Goal: Navigation & Orientation: Understand site structure

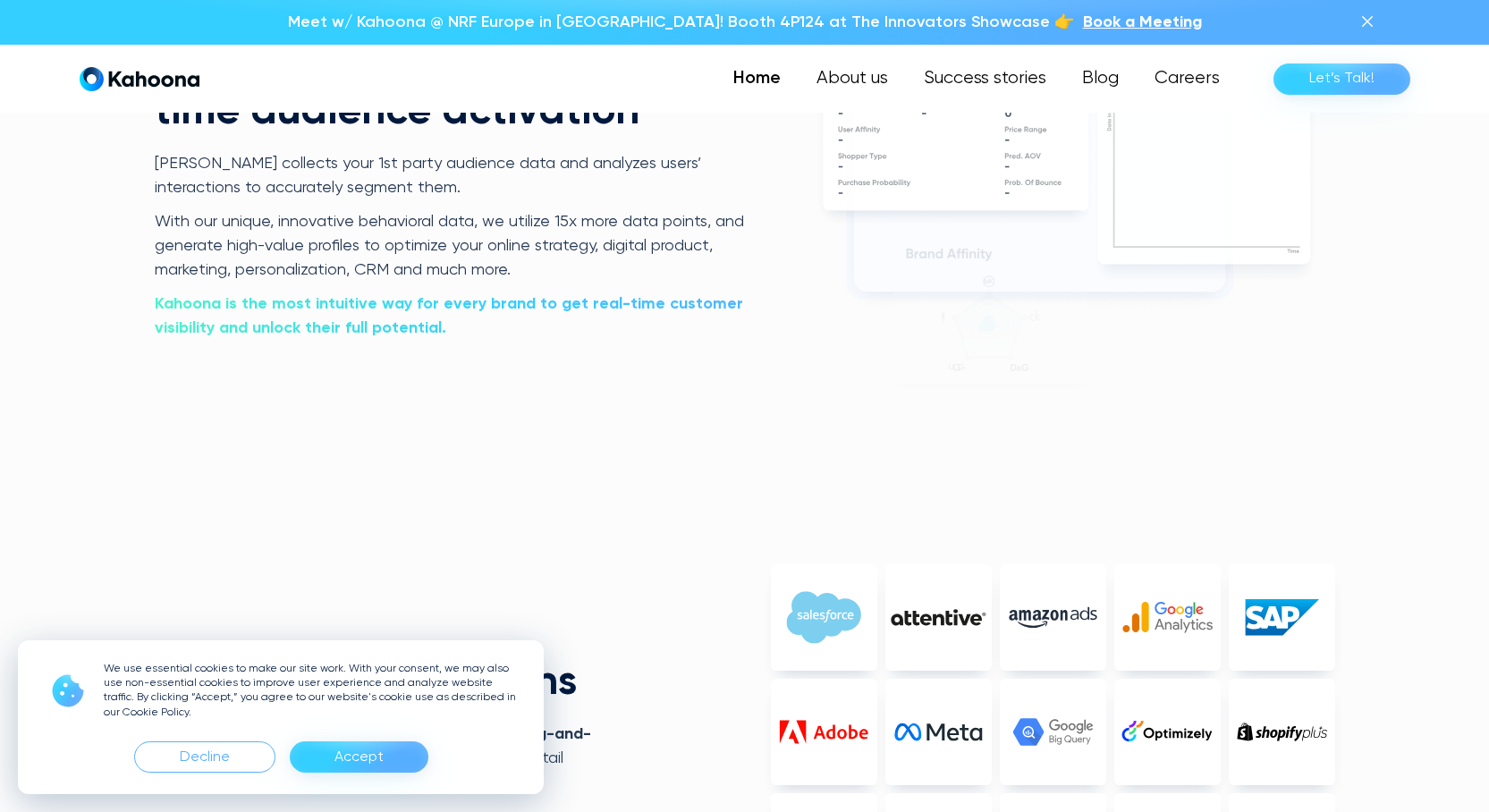
click at [347, 746] on div "Accept" at bounding box center [359, 758] width 49 height 29
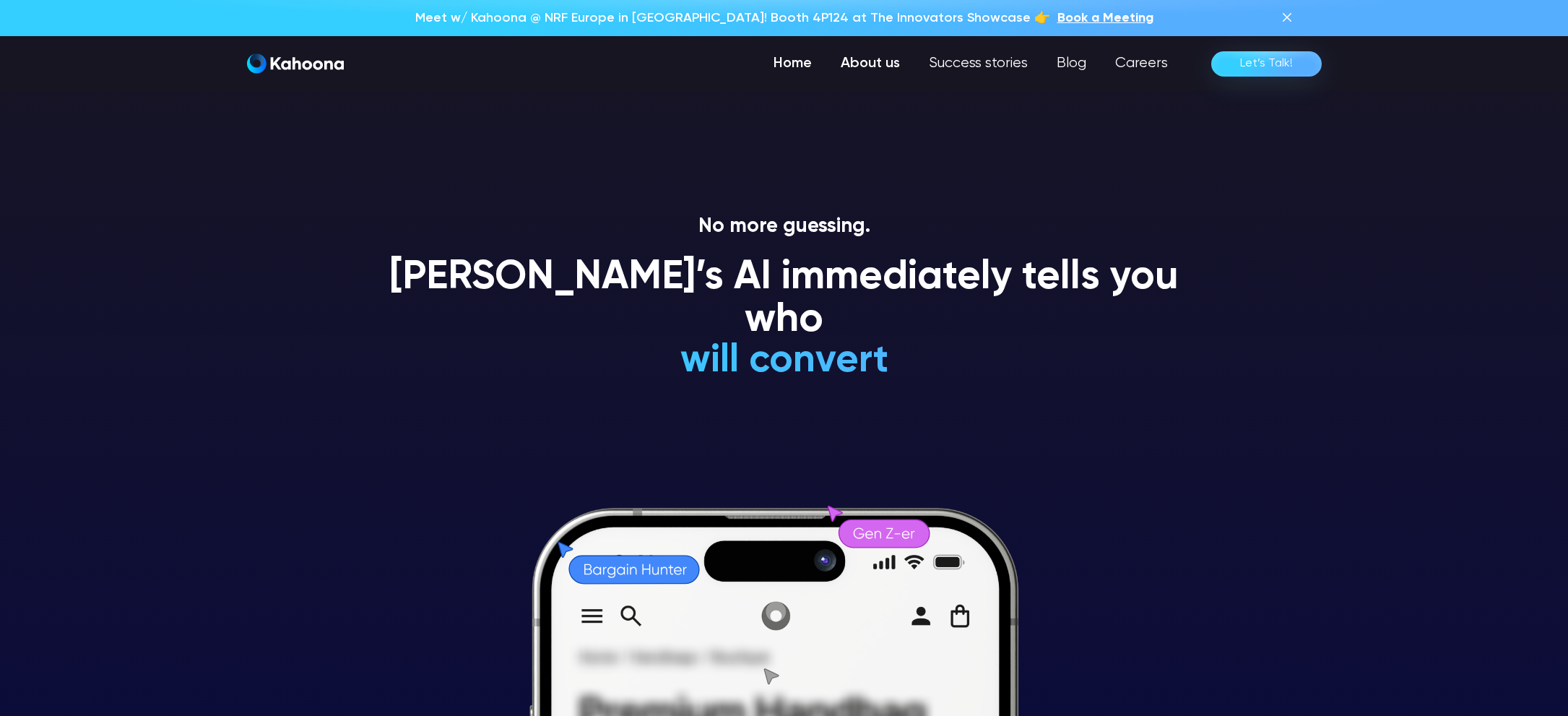
click at [882, 64] on link "About us" at bounding box center [870, 64] width 88 height 29
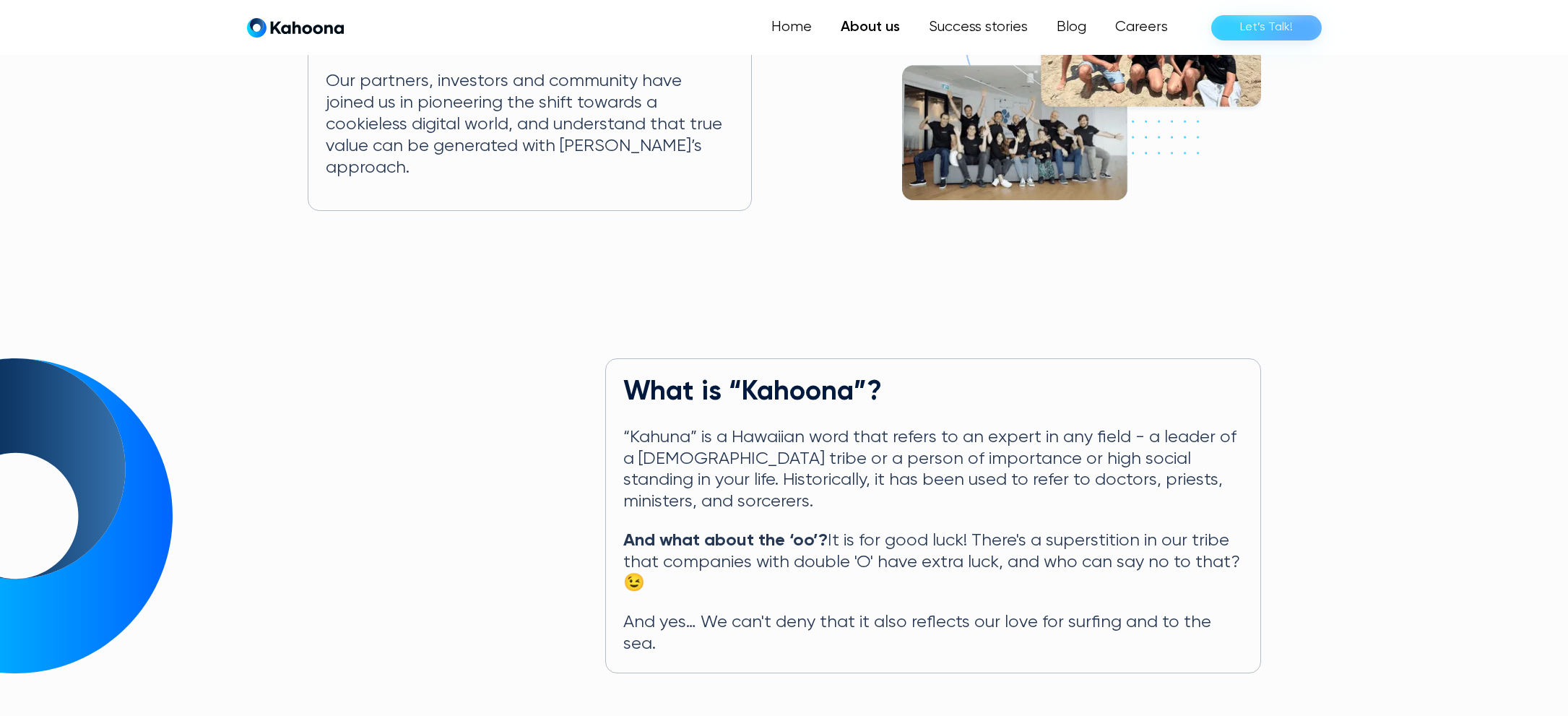
scroll to position [435, 0]
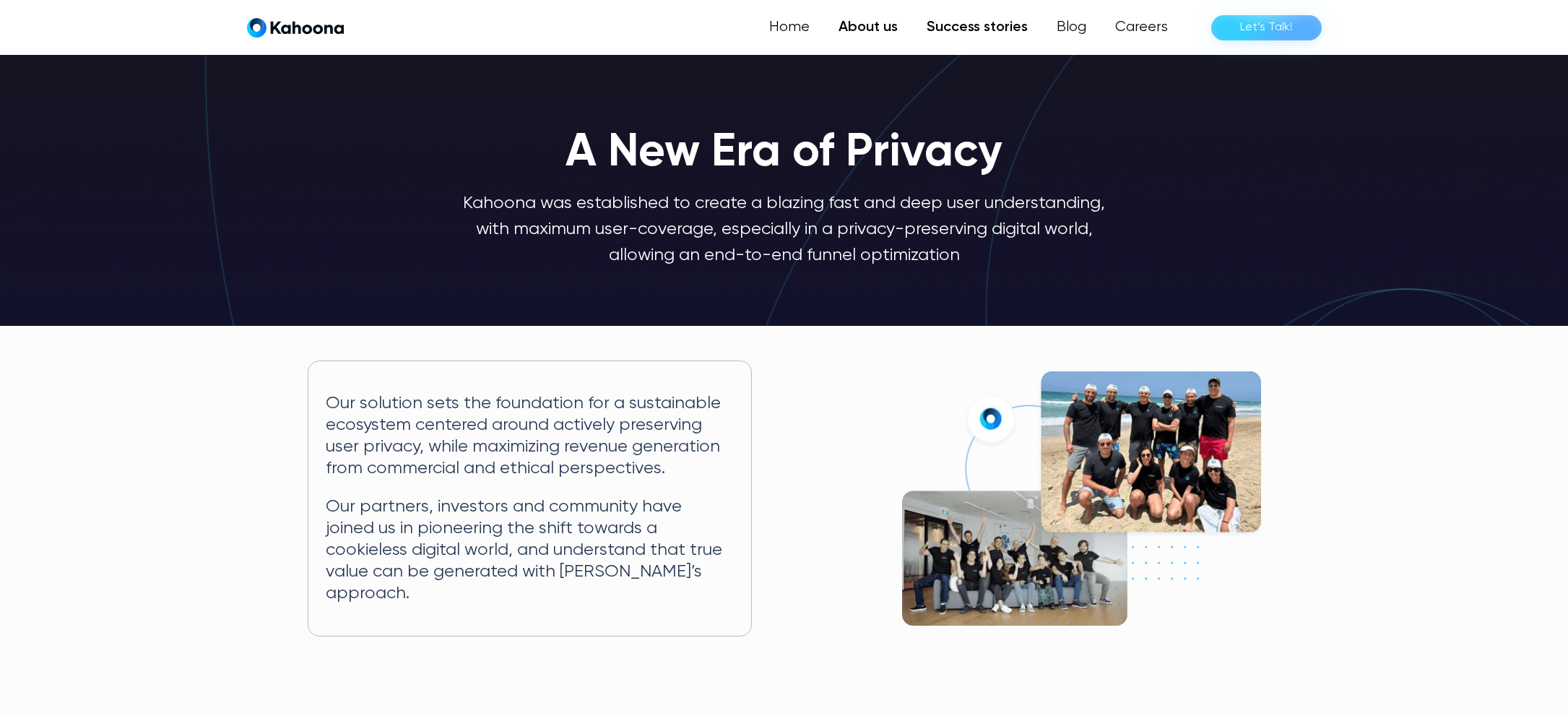
click at [981, 29] on link "Success stories" at bounding box center [977, 28] width 130 height 29
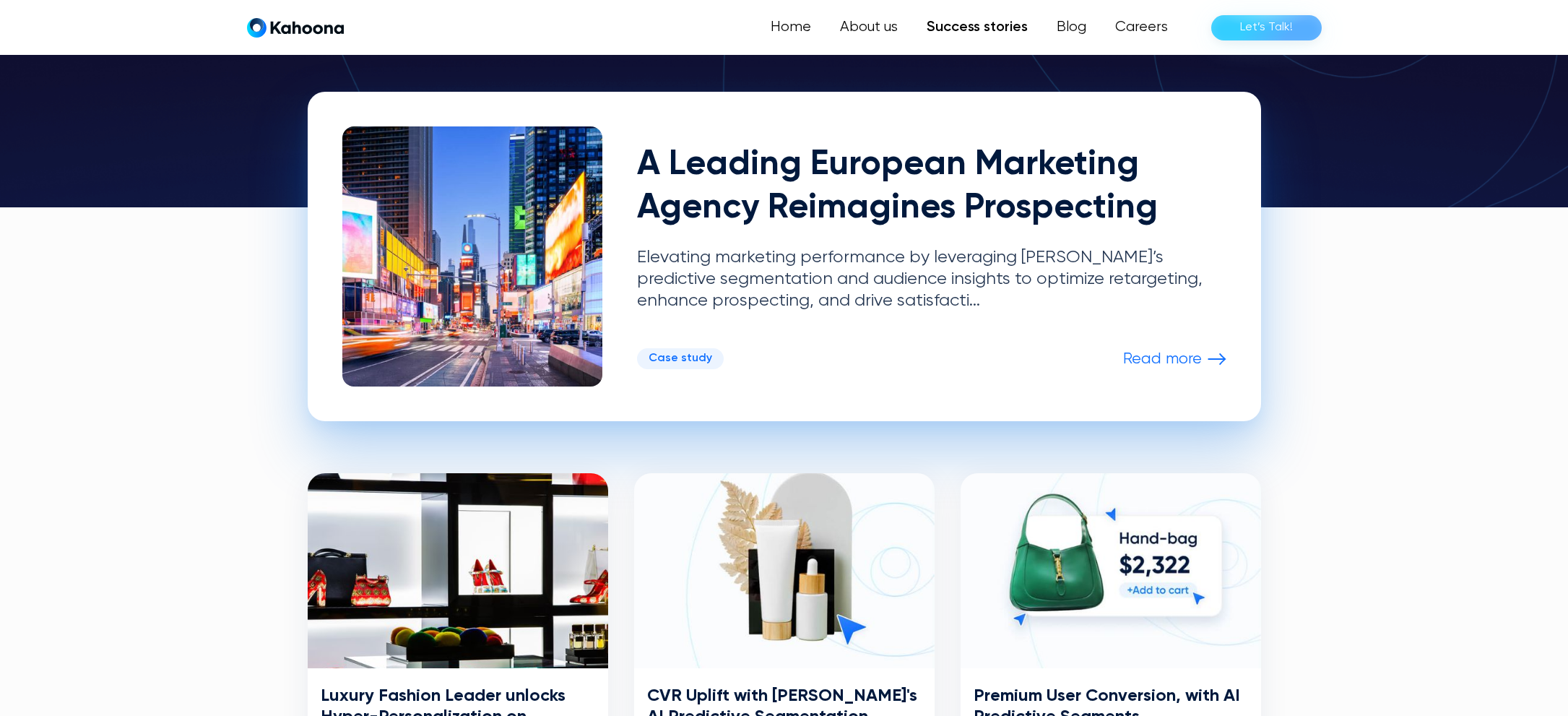
scroll to position [322, 0]
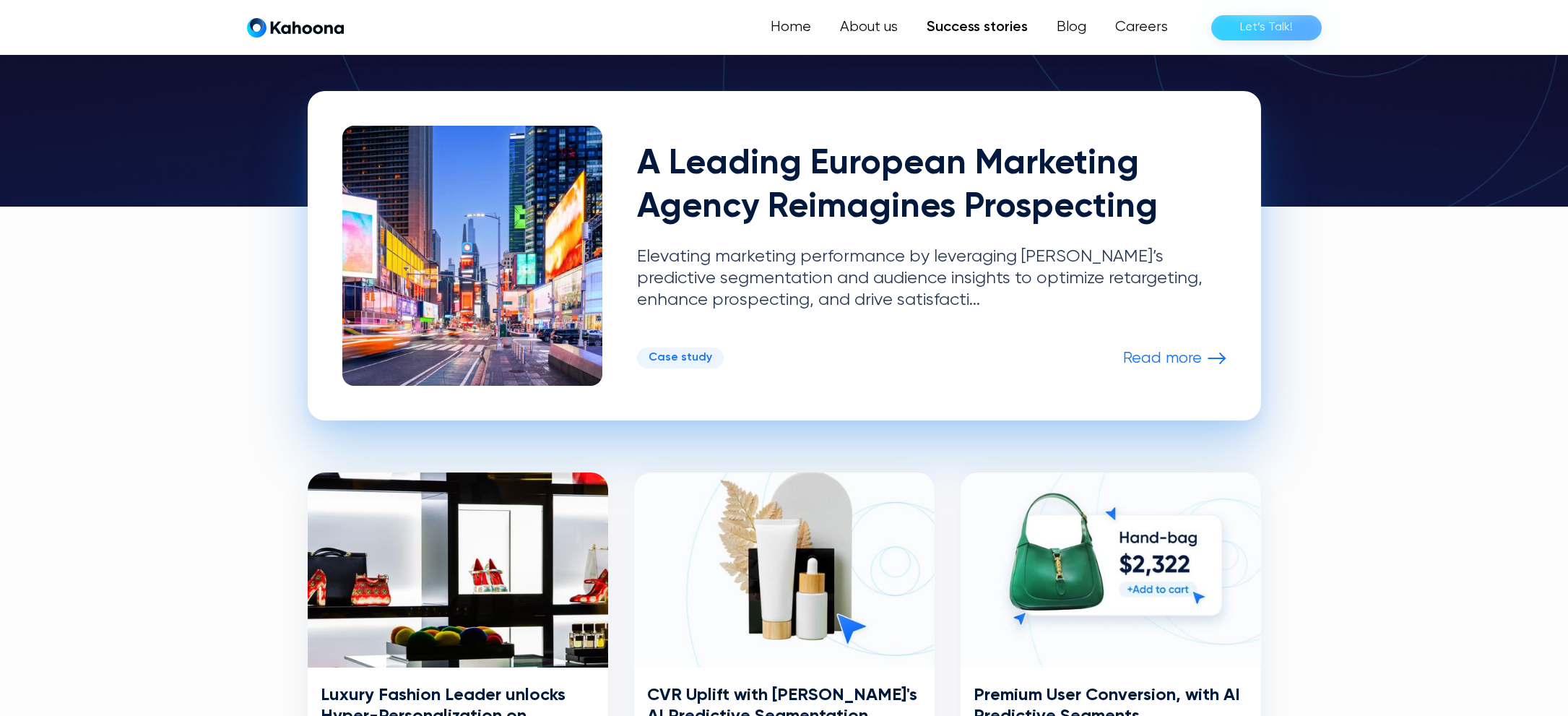
click at [1193, 366] on p "Read more" at bounding box center [1163, 358] width 79 height 19
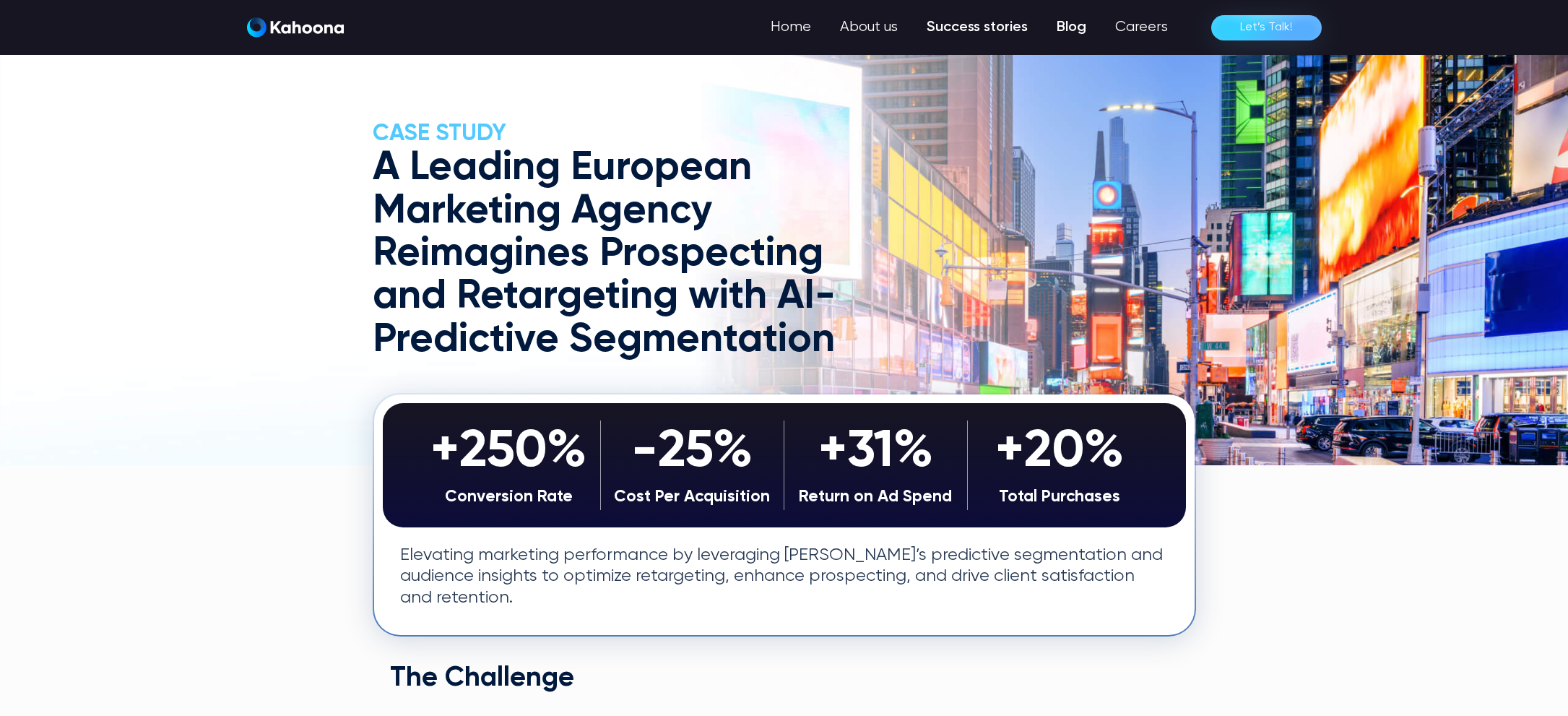
click at [1088, 26] on link "Blog" at bounding box center [1071, 28] width 59 height 29
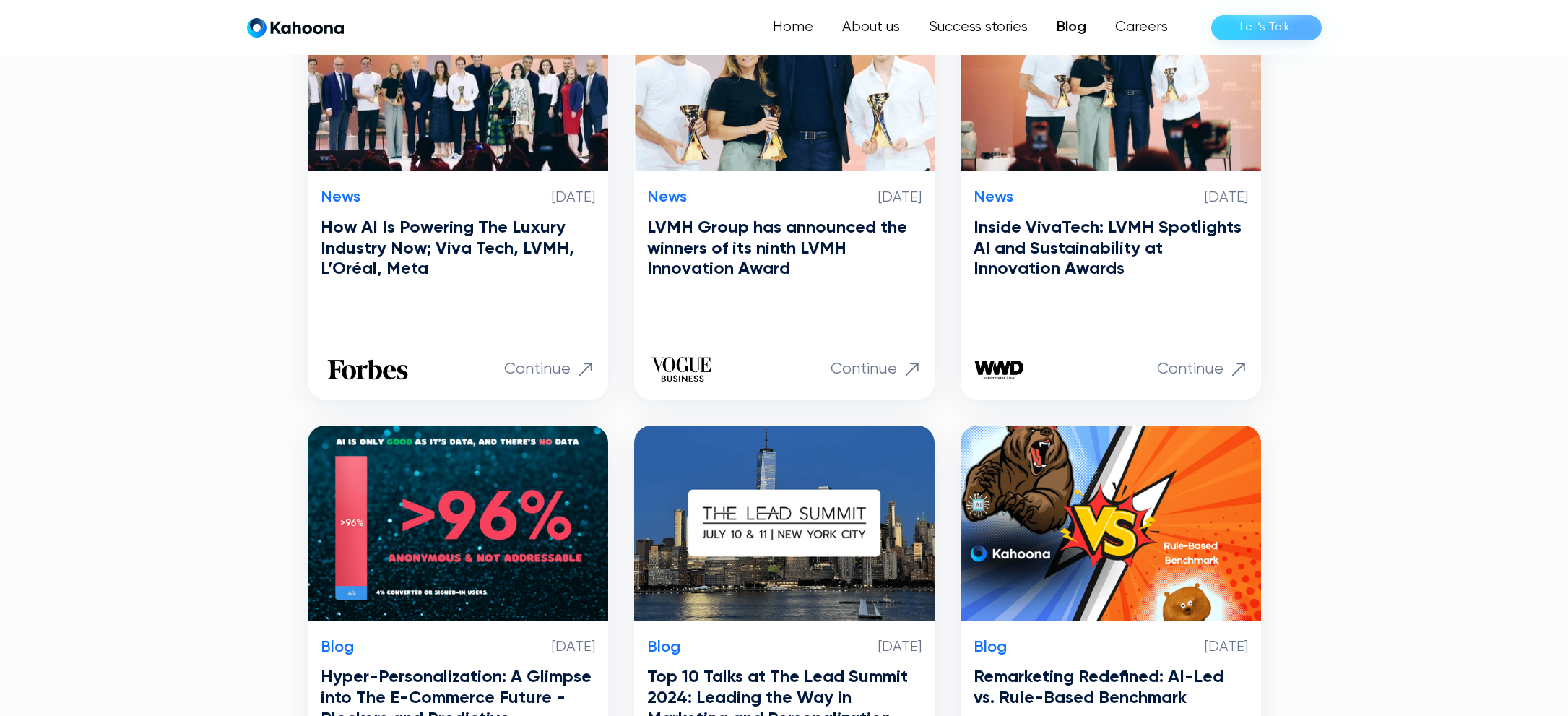
scroll to position [437, 0]
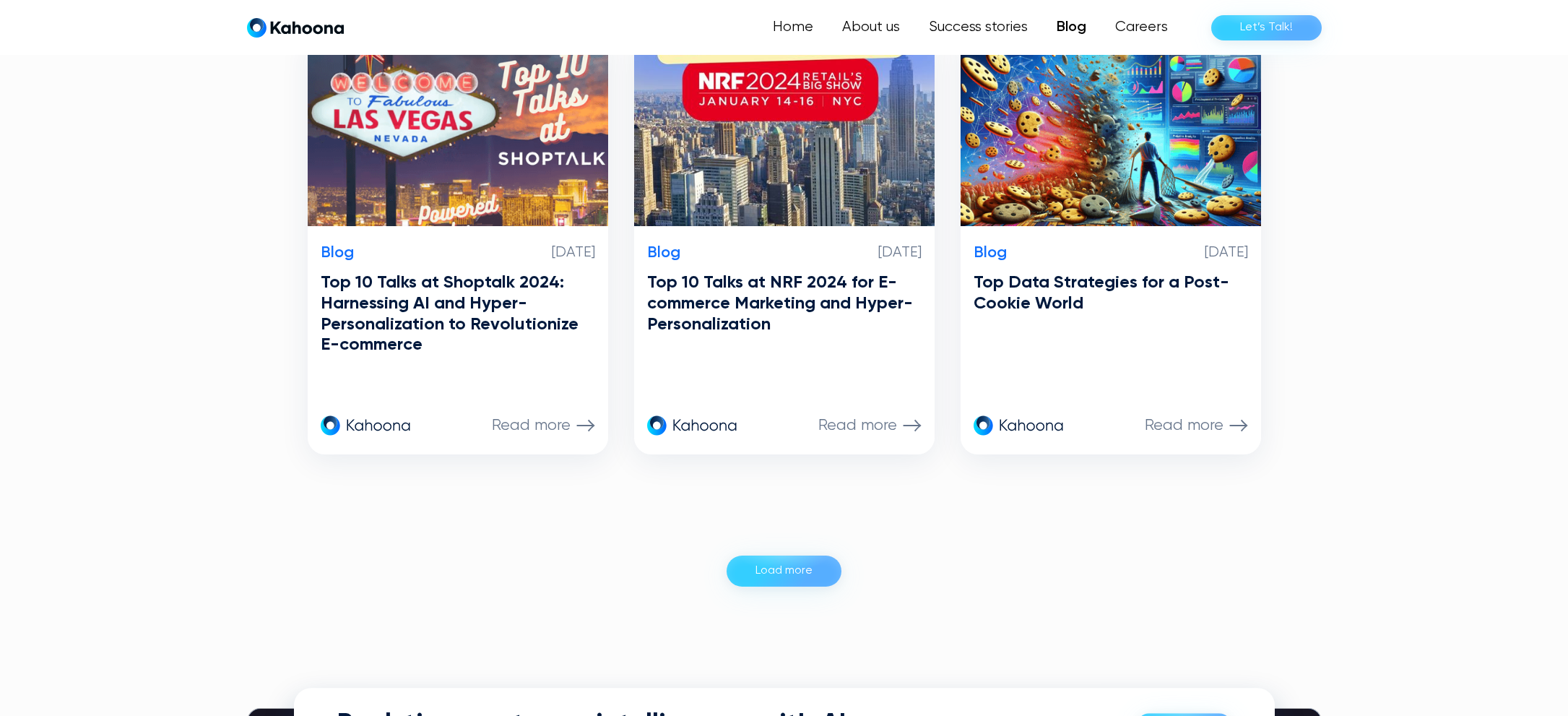
click at [767, 559] on div "Load more" at bounding box center [784, 570] width 57 height 23
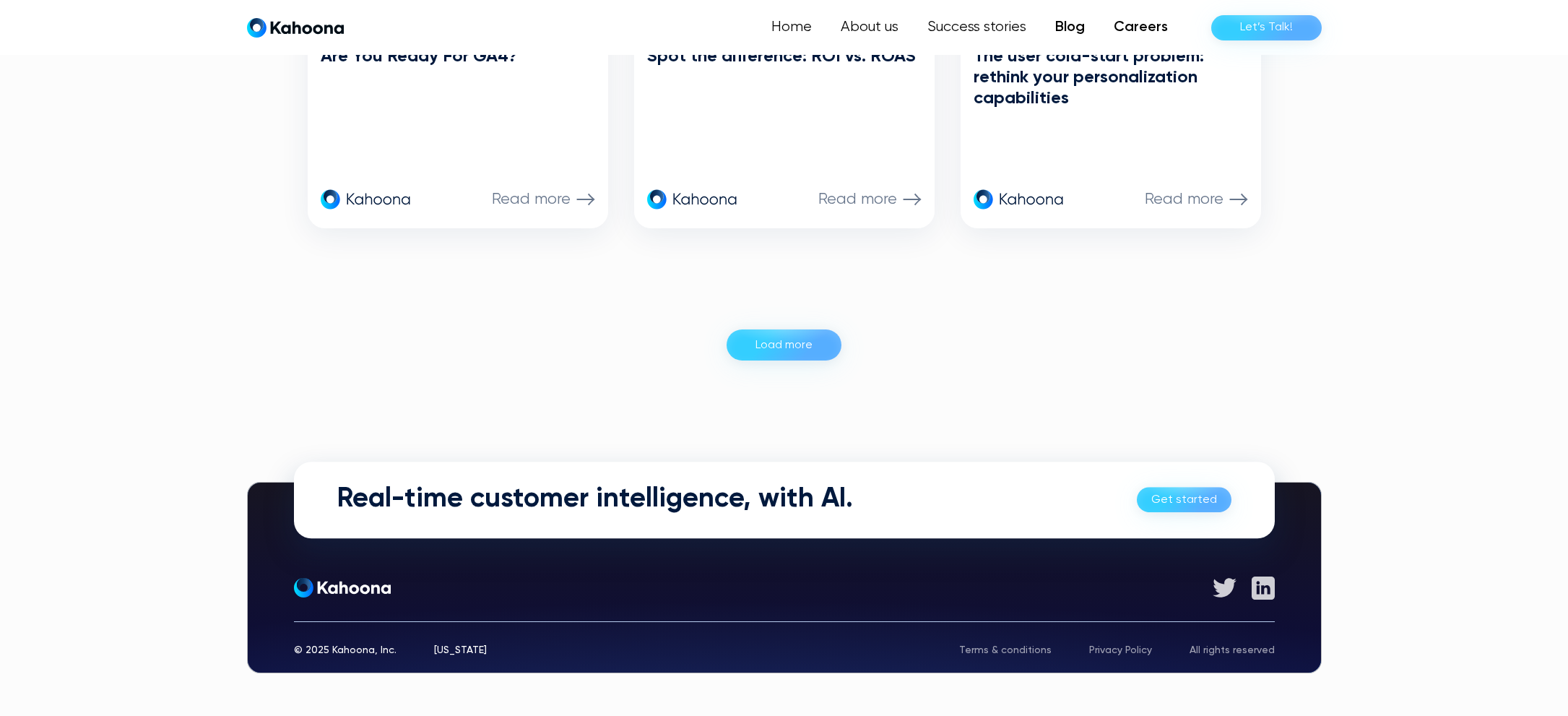
scroll to position [2854, 0]
click at [764, 31] on link "Home" at bounding box center [794, 28] width 67 height 29
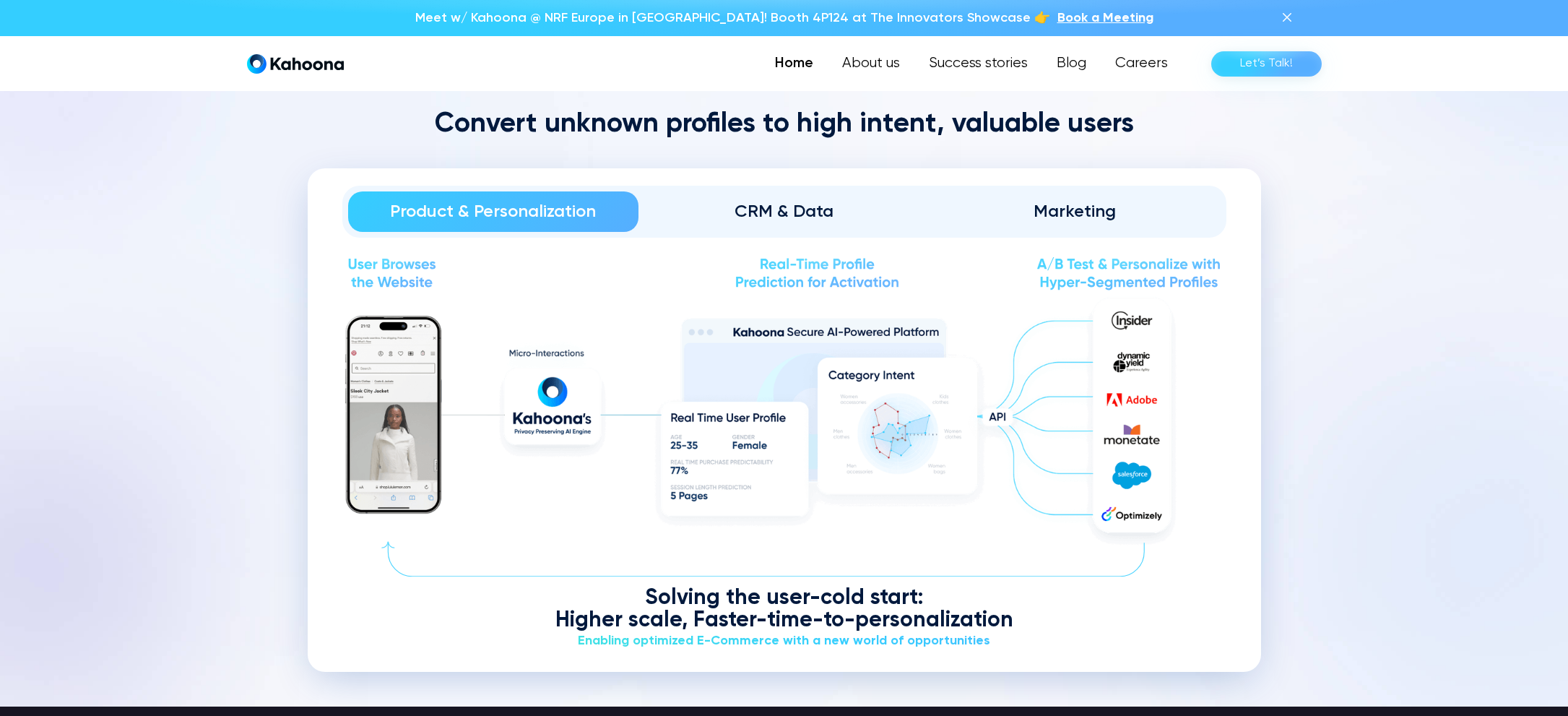
scroll to position [1732, 0]
click at [747, 212] on div "CRM & Data" at bounding box center [784, 211] width 251 height 23
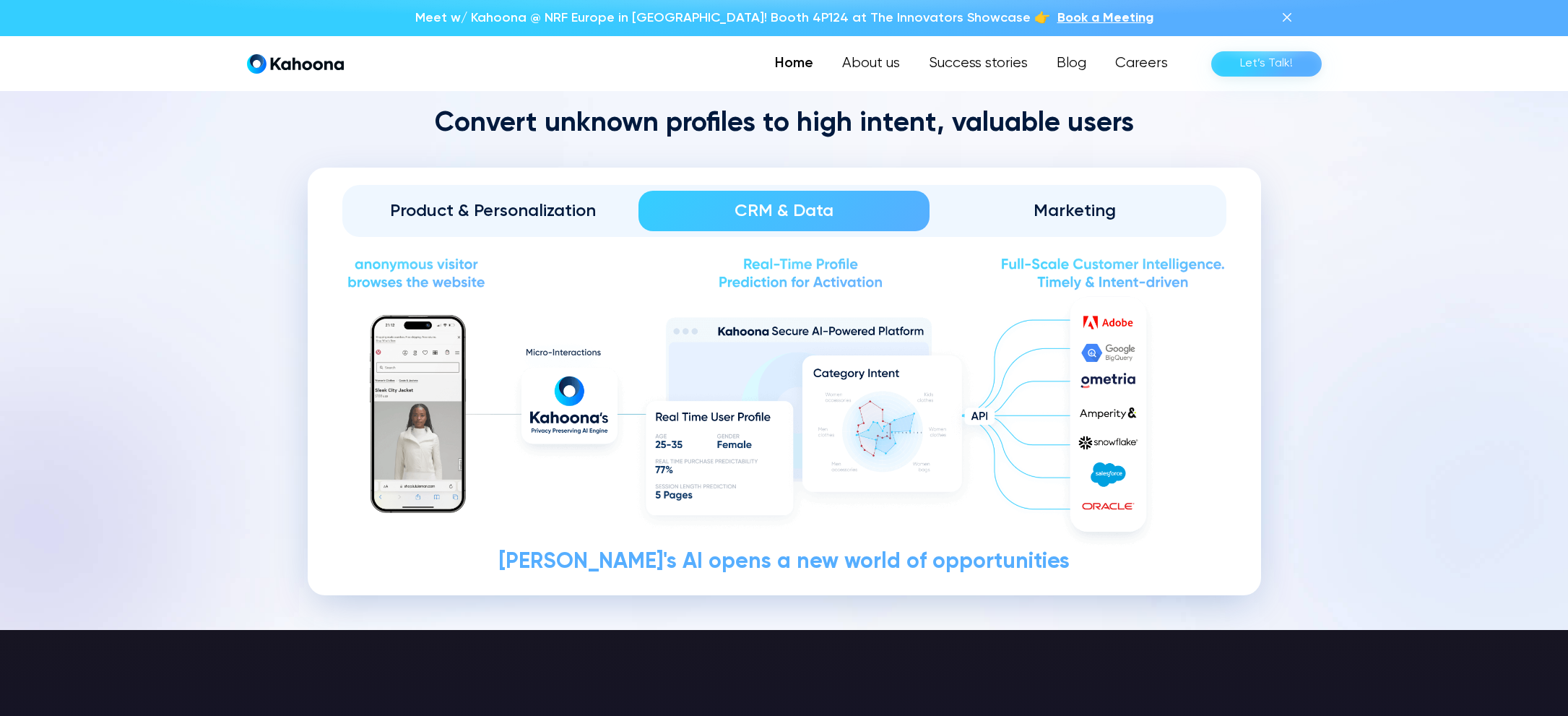
click at [994, 205] on div "Marketing" at bounding box center [1075, 211] width 251 height 23
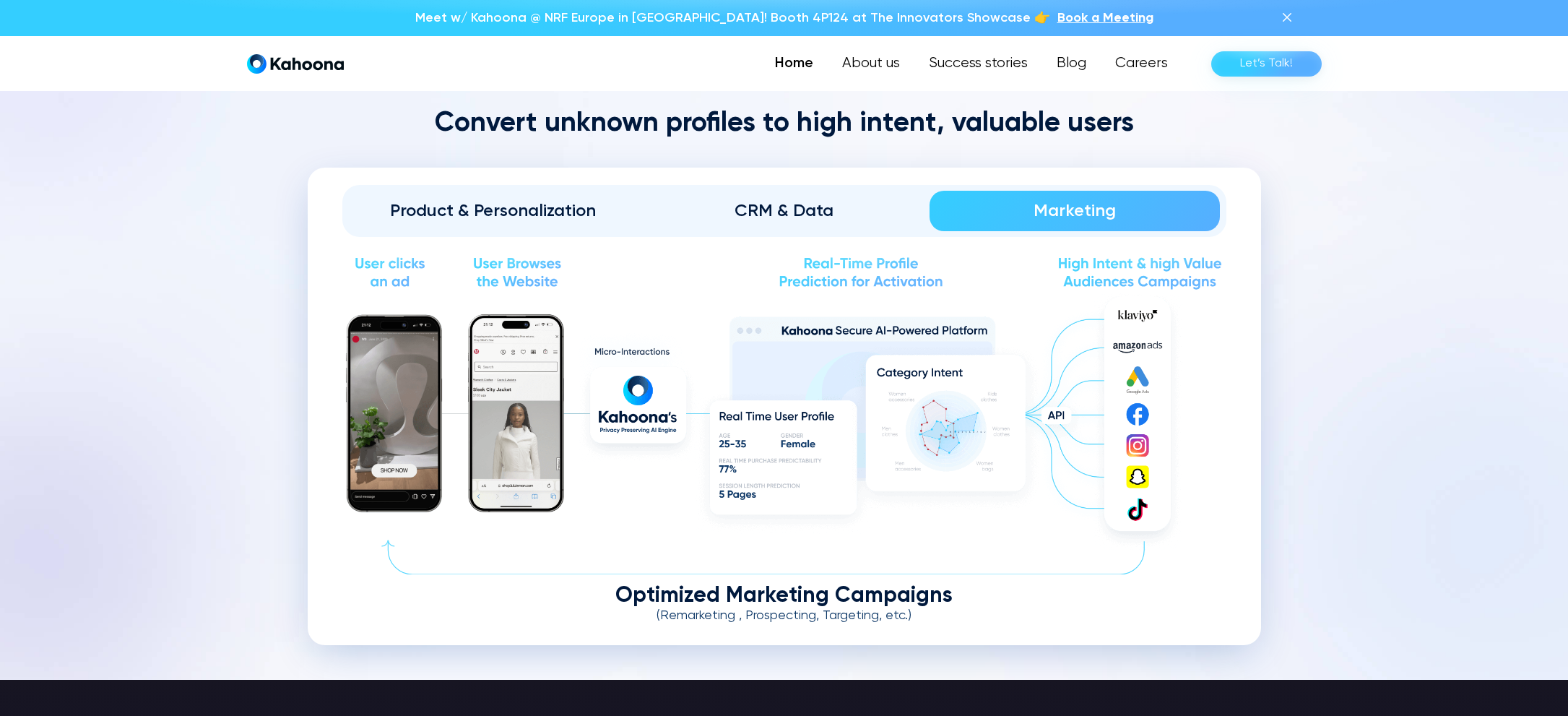
click at [489, 200] on div "Product & Personalization" at bounding box center [494, 211] width 251 height 23
